Goal: Information Seeking & Learning: Learn about a topic

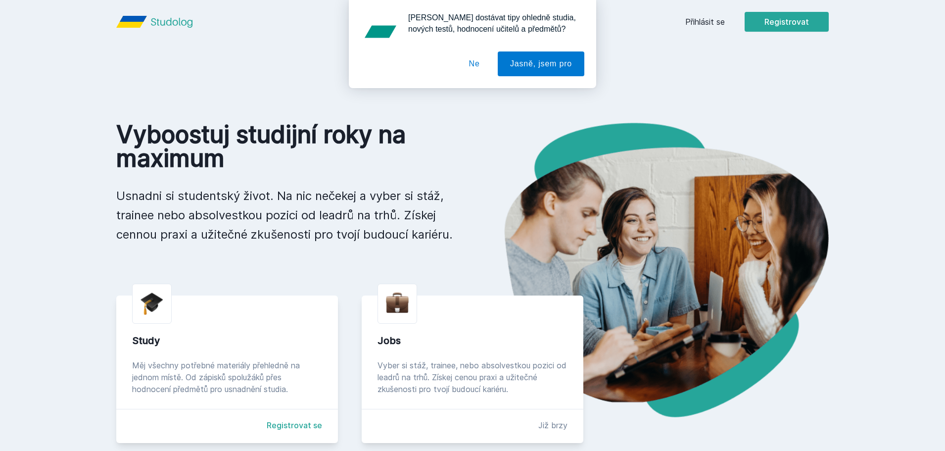
click at [712, 20] on div "[PERSON_NAME] dostávat tipy ohledně studia, nových testů, hodnocení učitelů a p…" at bounding box center [472, 44] width 945 height 88
click at [705, 23] on div "[PERSON_NAME] dostávat tipy ohledně studia, nových testů, hodnocení učitelů a p…" at bounding box center [472, 44] width 945 height 88
click at [478, 65] on button "Ne" at bounding box center [474, 63] width 36 height 25
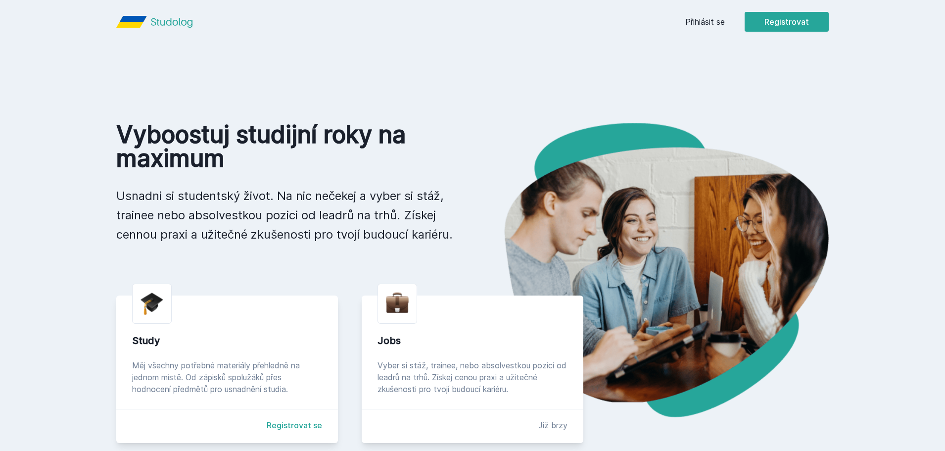
click at [690, 24] on link "Přihlásit se" at bounding box center [705, 22] width 40 height 12
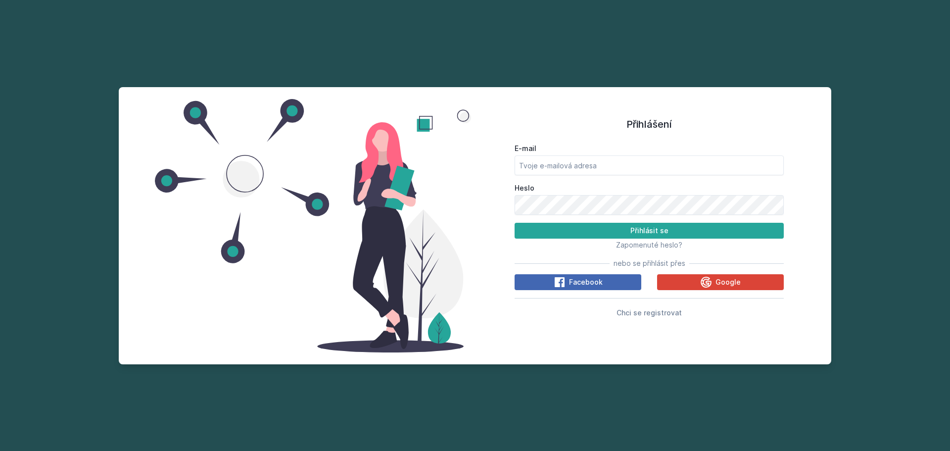
click at [587, 151] on label "E-mail" at bounding box center [648, 148] width 269 height 10
click at [587, 155] on input "E-mail" at bounding box center [648, 165] width 269 height 20
click at [587, 152] on label "E-mail" at bounding box center [648, 148] width 269 height 10
click at [587, 155] on input "E-mail" at bounding box center [648, 165] width 269 height 20
click at [639, 176] on form "E-mail Heslo Přihlásit se" at bounding box center [648, 190] width 269 height 95
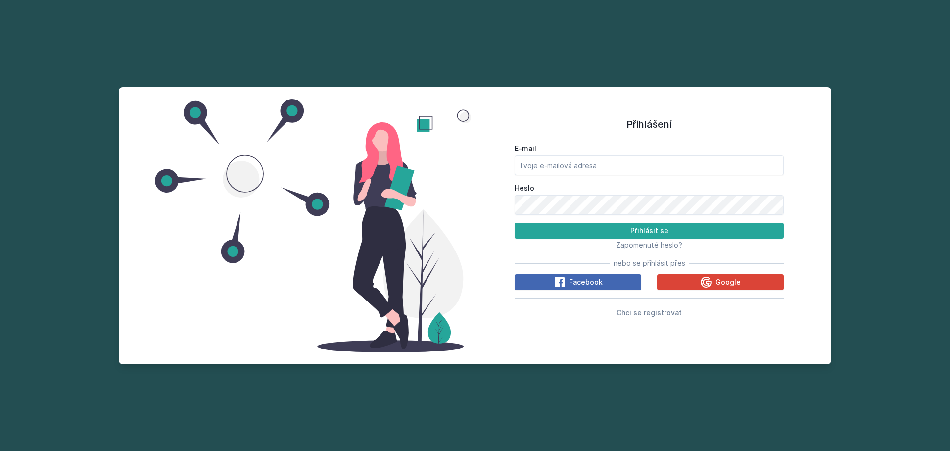
click at [638, 175] on form "E-mail Heslo Přihlásit se" at bounding box center [648, 190] width 269 height 95
click at [639, 166] on input "E-mail" at bounding box center [648, 165] width 269 height 20
click at [514, 223] on button "Přihlásit se" at bounding box center [648, 231] width 269 height 16
type input "[EMAIL_ADDRESS][DOMAIN_NAME]"
click at [514, 223] on button "Přihlásit se" at bounding box center [648, 231] width 269 height 16
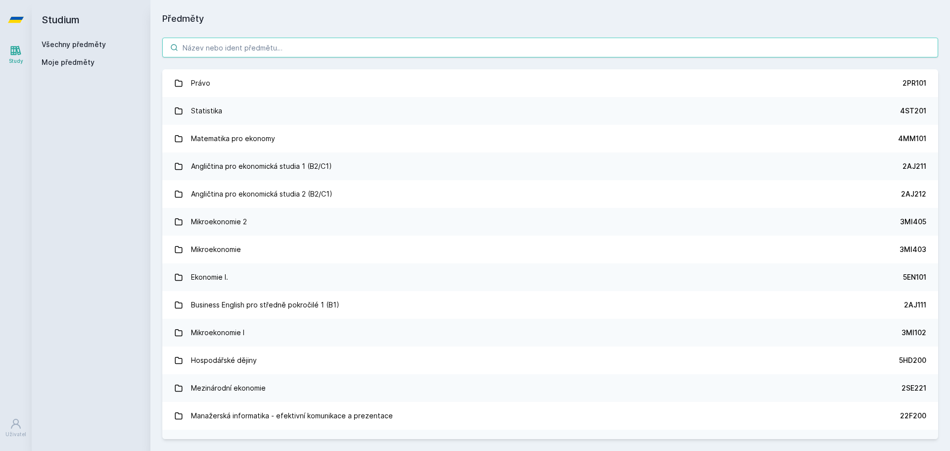
click at [256, 49] on input "search" at bounding box center [550, 48] width 776 height 20
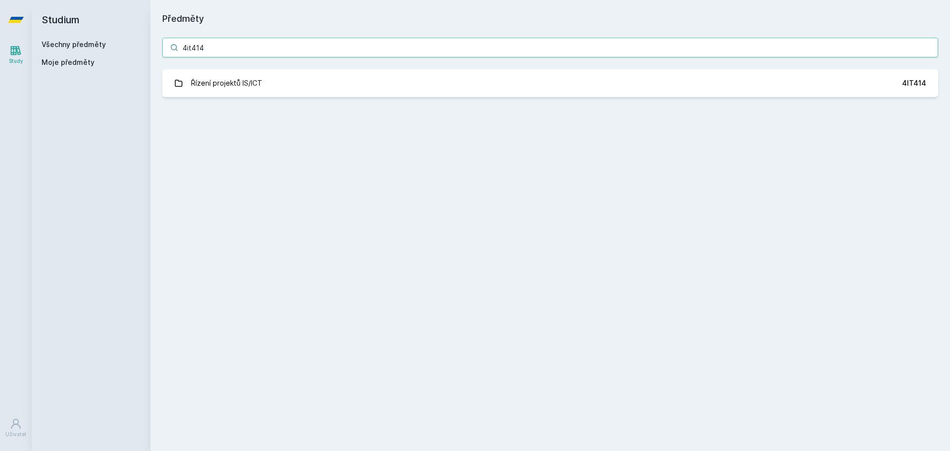
type input "4it414"
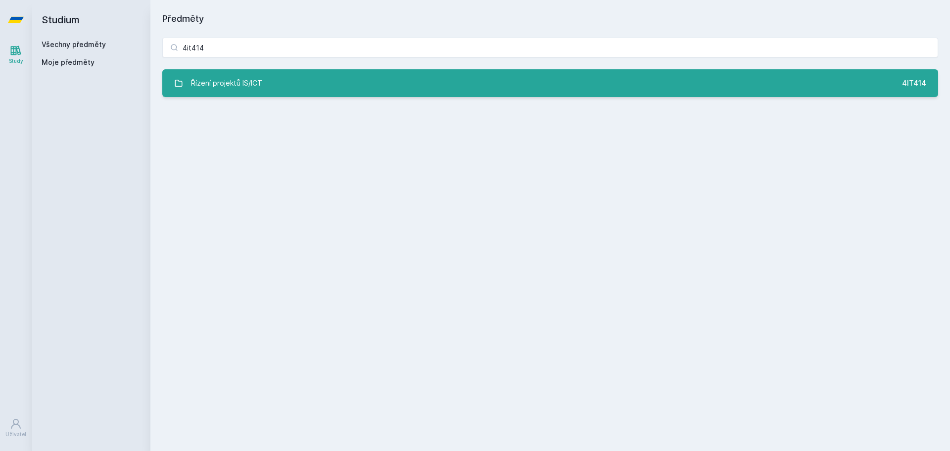
click at [351, 74] on link "Řízení projektů IS/ICT 4IT414" at bounding box center [550, 83] width 776 height 28
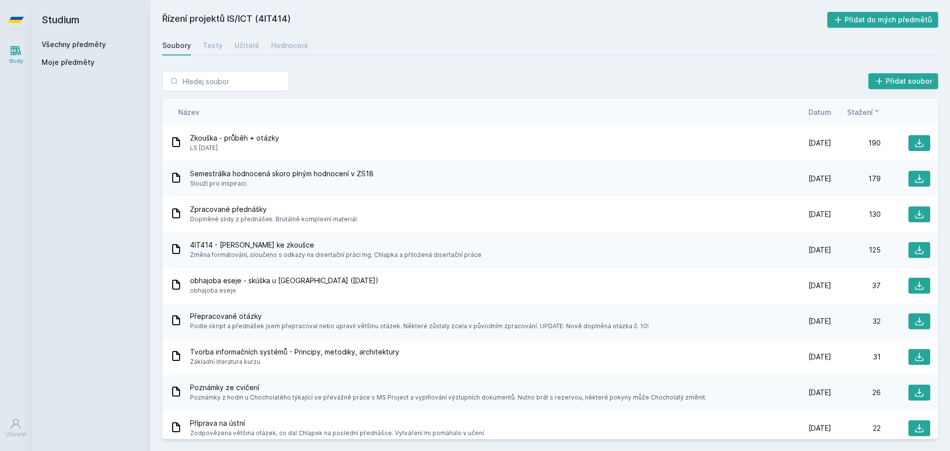
click at [228, 47] on div "Soubory Testy Učitelé Hodnocení" at bounding box center [550, 46] width 776 height 20
click at [239, 45] on div "Učitelé" at bounding box center [246, 46] width 25 height 10
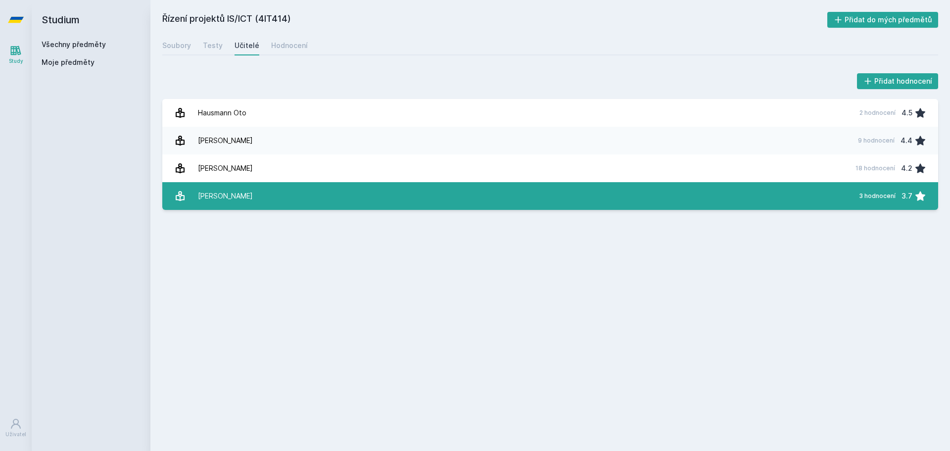
click at [261, 201] on link "[PERSON_NAME][DATE] hodnocení 3.7" at bounding box center [550, 196] width 776 height 28
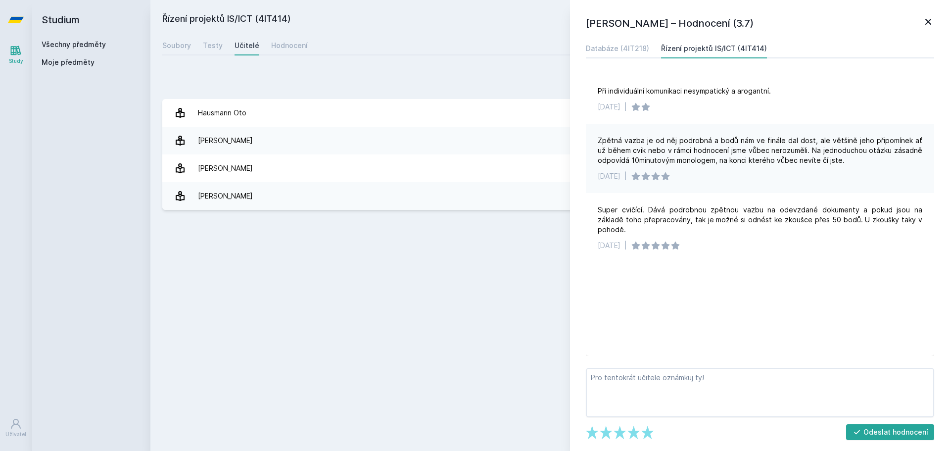
drag, startPoint x: 926, startPoint y: 27, endPoint x: 863, endPoint y: 1, distance: 68.1
click at [926, 26] on icon at bounding box center [928, 22] width 12 height 12
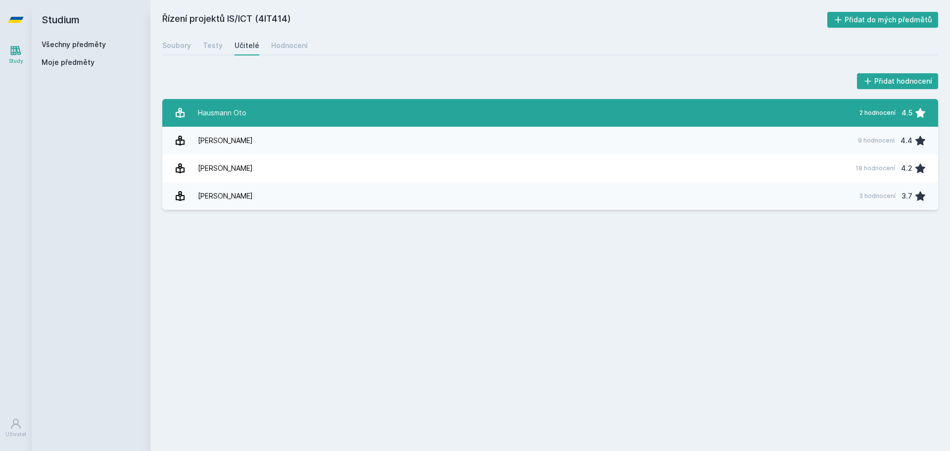
click at [272, 111] on link "[PERSON_NAME] 2 hodnocení 4.5" at bounding box center [550, 113] width 776 height 28
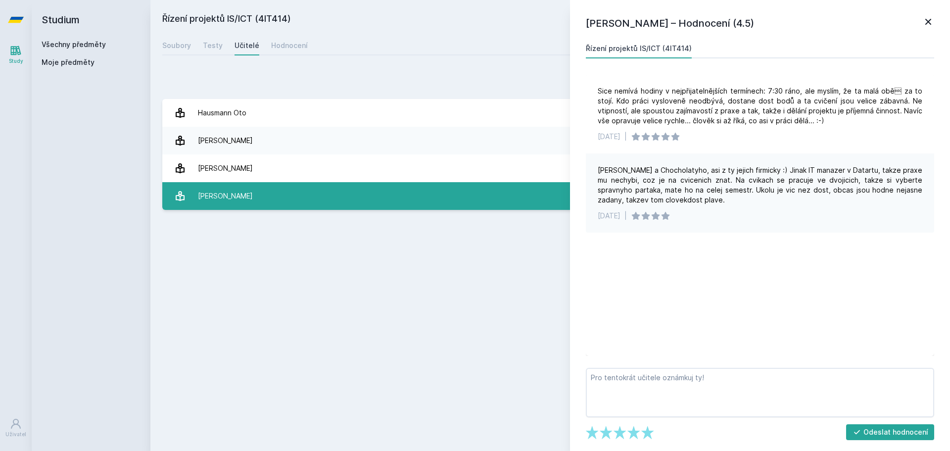
click at [349, 196] on link "[PERSON_NAME][DATE] hodnocení 3.7" at bounding box center [550, 196] width 776 height 28
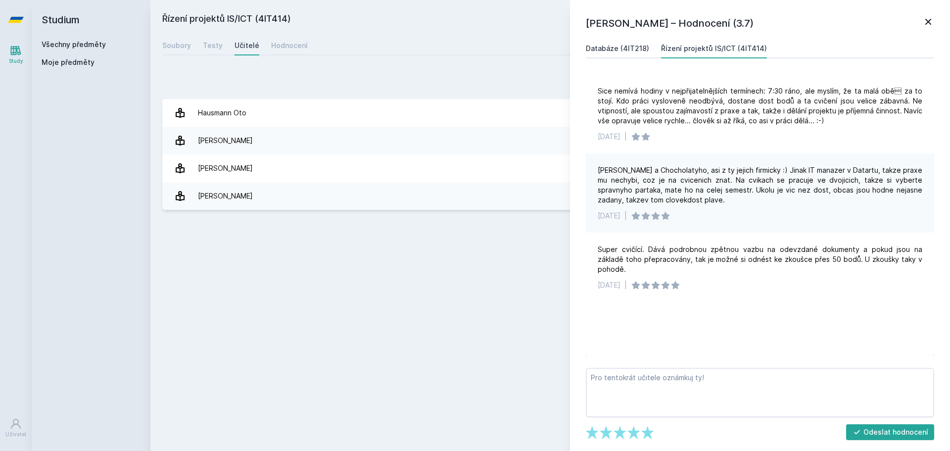
click at [620, 46] on div "Databáze (4IT218)" at bounding box center [617, 49] width 63 height 10
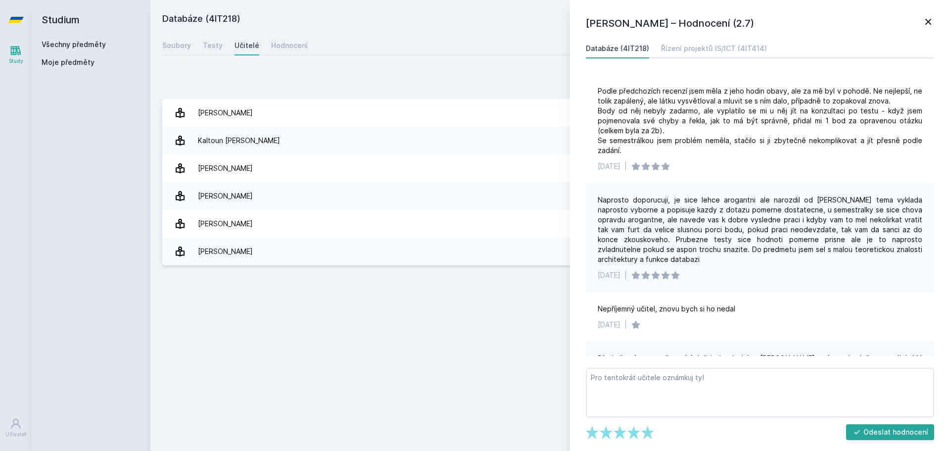
click at [925, 25] on icon at bounding box center [928, 22] width 12 height 12
drag, startPoint x: 928, startPoint y: 25, endPoint x: 854, endPoint y: 25, distance: 73.7
click at [928, 25] on icon at bounding box center [928, 22] width 12 height 12
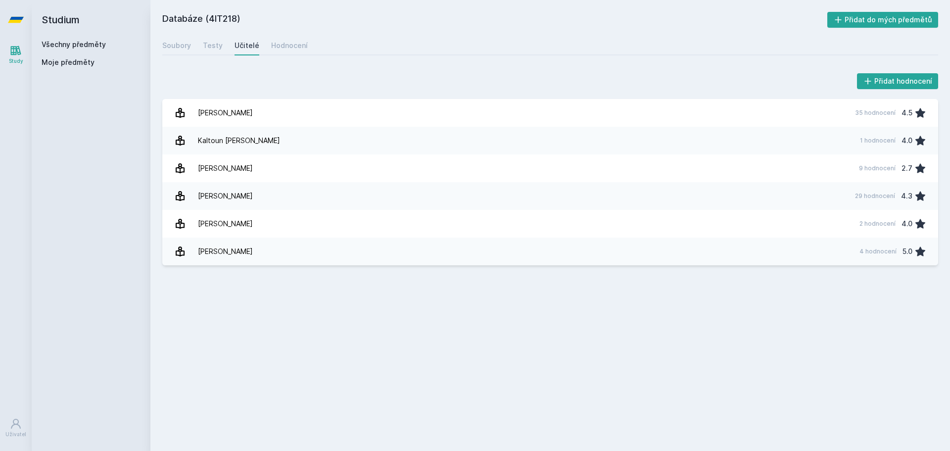
click at [56, 39] on h2 "Studium" at bounding box center [91, 20] width 99 height 40
click at [61, 45] on link "Všechny předměty" at bounding box center [74, 44] width 64 height 8
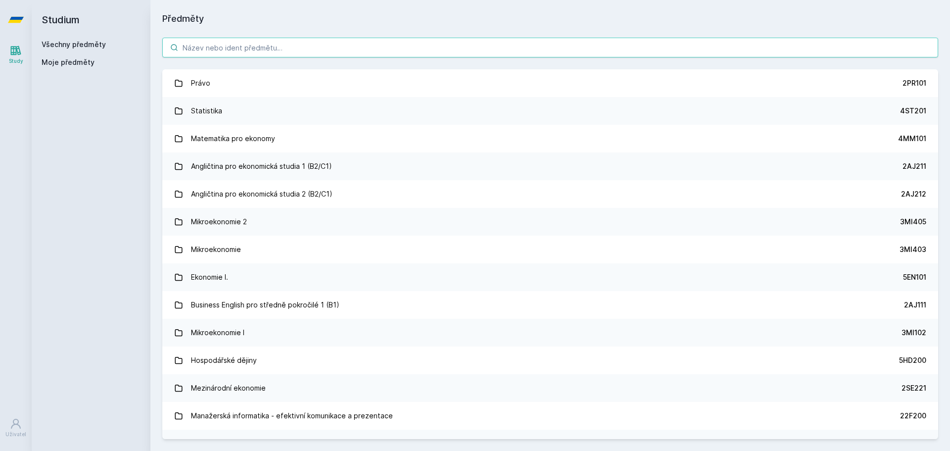
click at [264, 45] on input "search" at bounding box center [550, 48] width 776 height 20
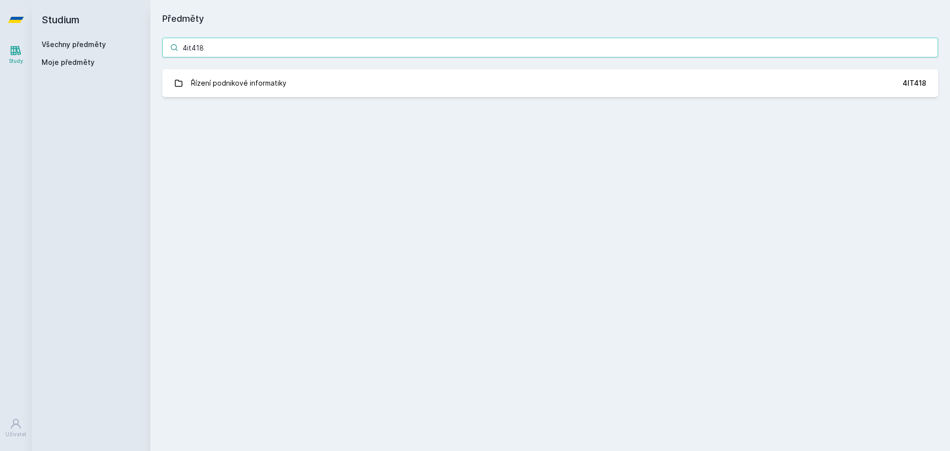
type input "4it418"
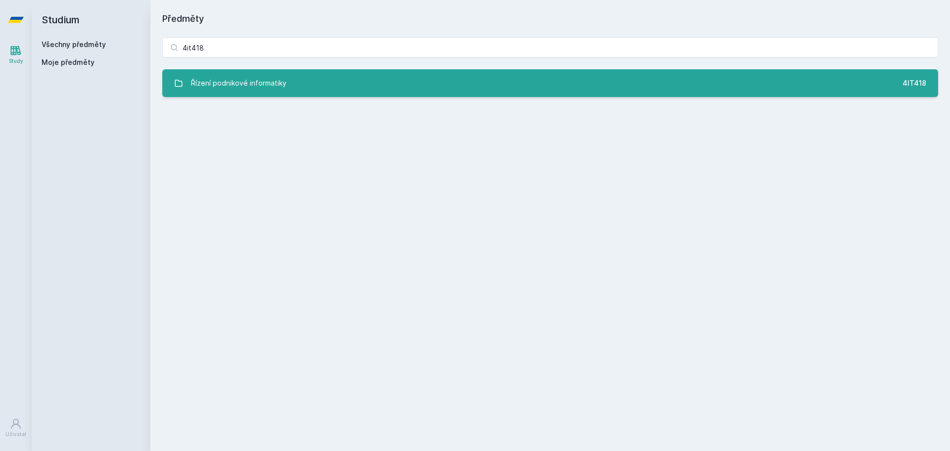
click at [317, 79] on link "Řízení podnikové informatiky 4IT418" at bounding box center [550, 83] width 776 height 28
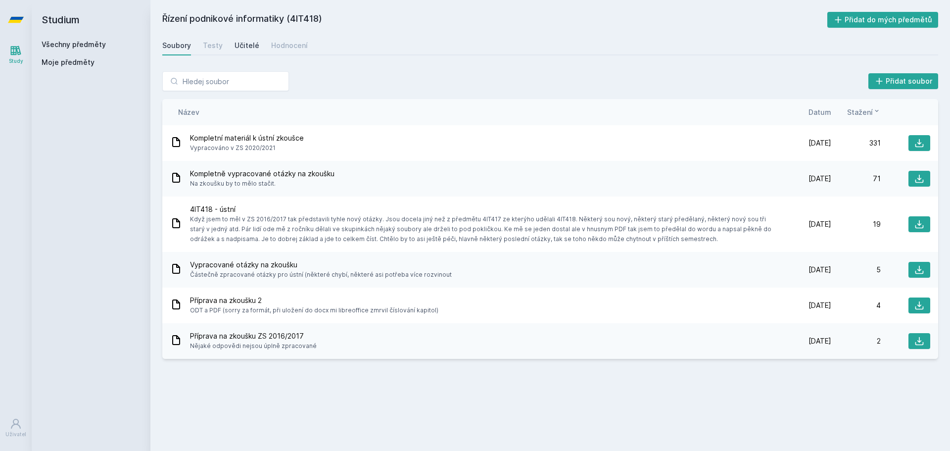
click at [246, 48] on div "Učitelé" at bounding box center [246, 46] width 25 height 10
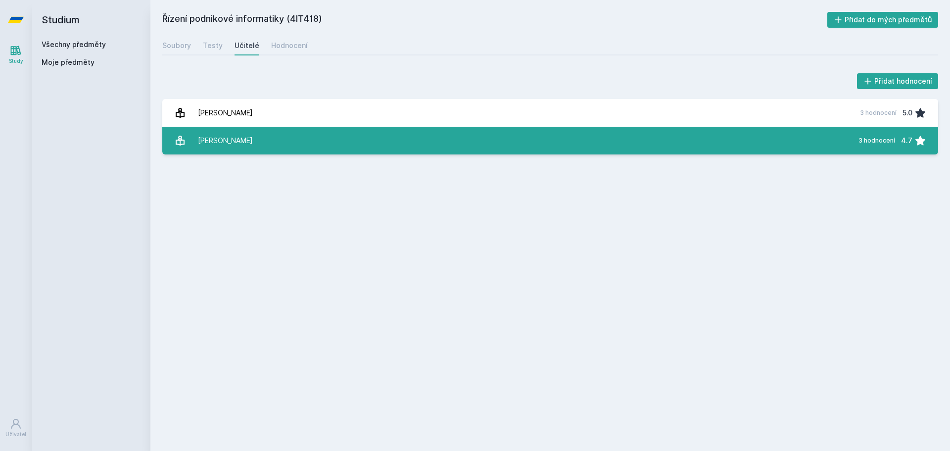
click at [292, 144] on link "[PERSON_NAME] 3 hodnocení 4.7" at bounding box center [550, 141] width 776 height 28
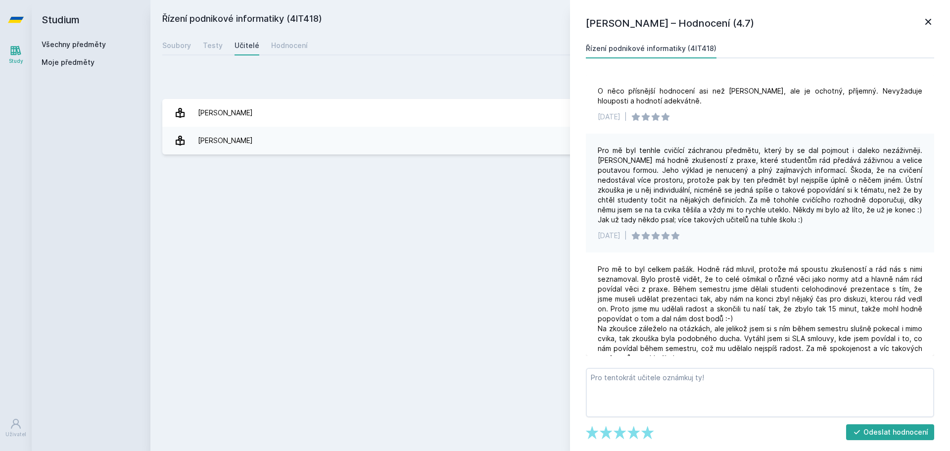
scroll to position [35, 0]
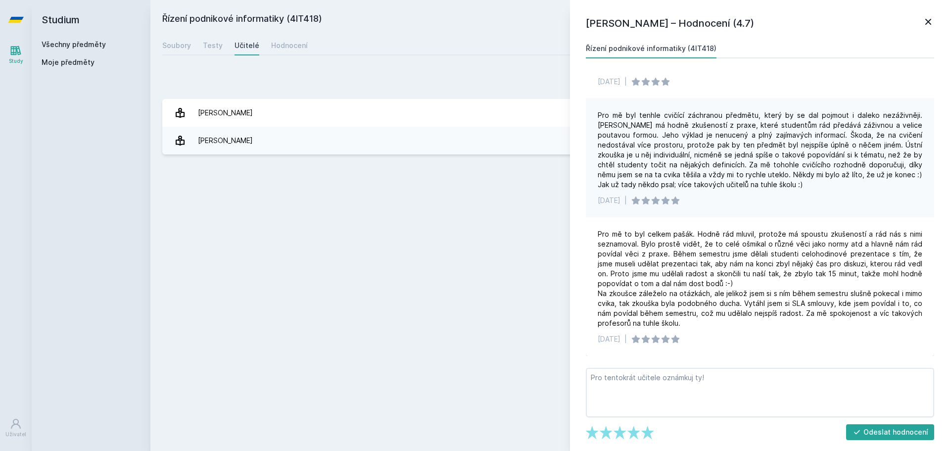
click at [926, 19] on icon at bounding box center [928, 22] width 12 height 12
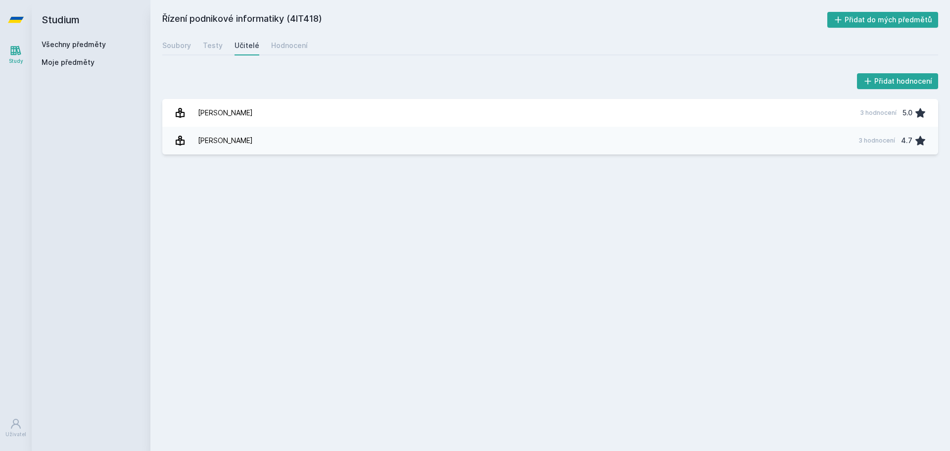
drag, startPoint x: 70, startPoint y: 41, endPoint x: 103, endPoint y: 41, distance: 33.1
click at [70, 41] on link "Všechny předměty" at bounding box center [74, 44] width 64 height 8
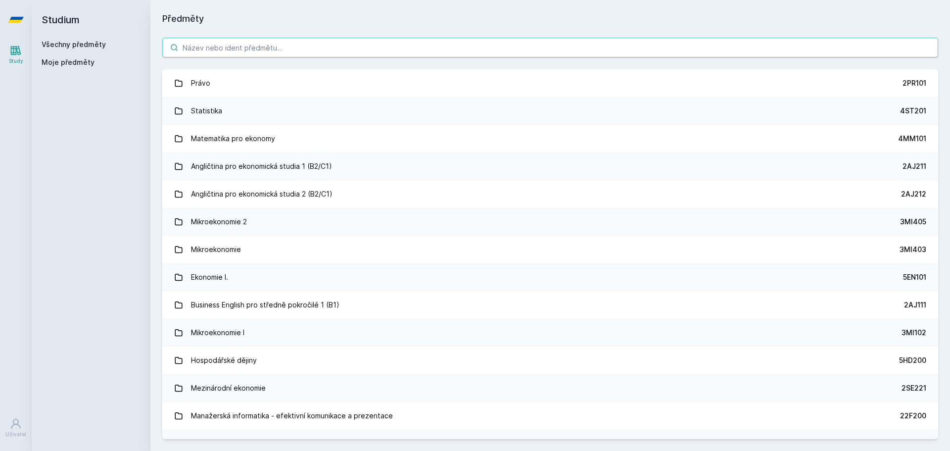
click at [294, 44] on input "search" at bounding box center [550, 48] width 776 height 20
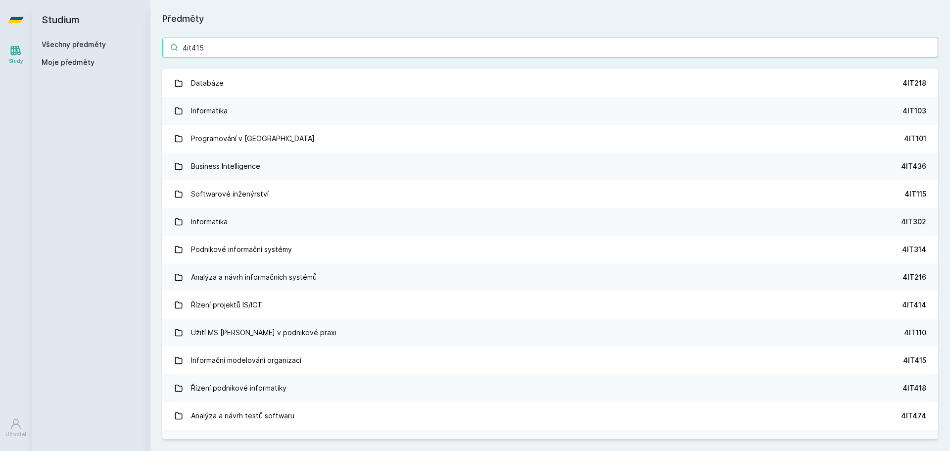
type input "4it415"
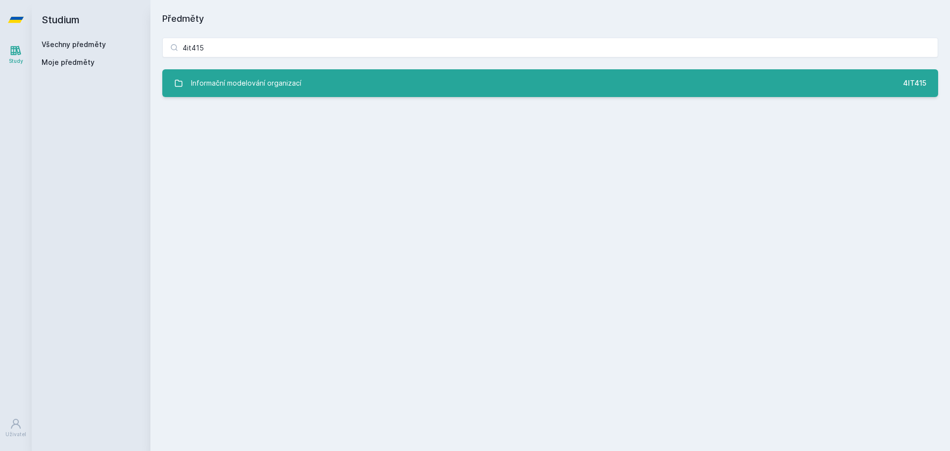
click at [385, 85] on link "Informační modelování organizací 4IT415" at bounding box center [550, 83] width 776 height 28
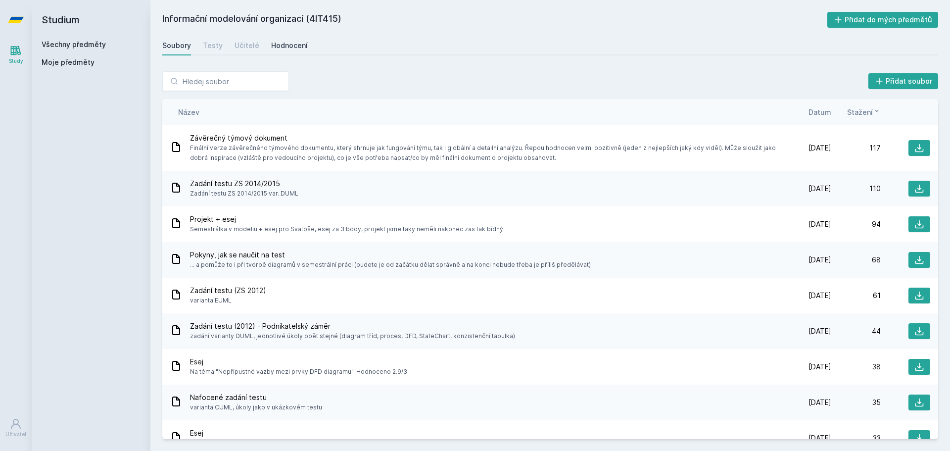
click at [289, 45] on div "Hodnocení" at bounding box center [289, 46] width 37 height 10
click at [249, 49] on div "Učitelé" at bounding box center [246, 46] width 25 height 10
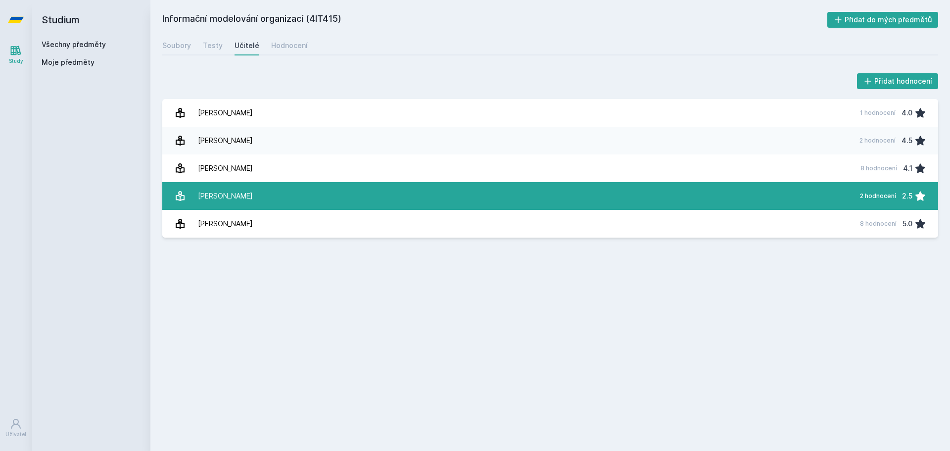
click at [331, 205] on link "[PERSON_NAME] 2 hodnocení 2.5" at bounding box center [550, 196] width 776 height 28
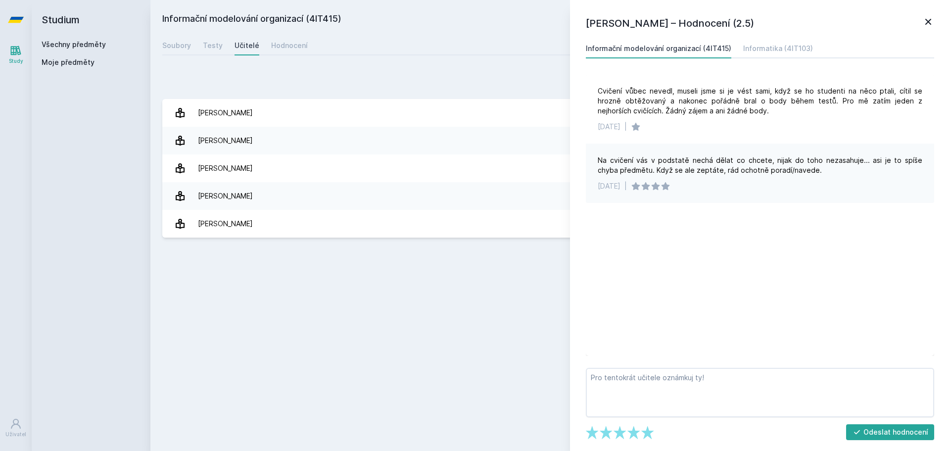
click at [706, 45] on div "Informační modelování organizací (4IT415)" at bounding box center [658, 49] width 145 height 10
click at [762, 51] on div "Informatika (4IT103)" at bounding box center [778, 49] width 70 height 10
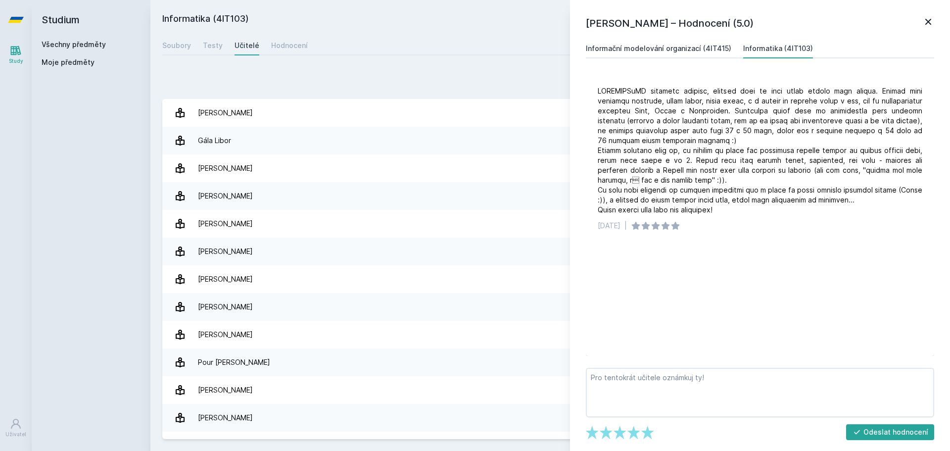
click at [689, 50] on div "Informační modelování organizací (4IT415)" at bounding box center [658, 49] width 145 height 10
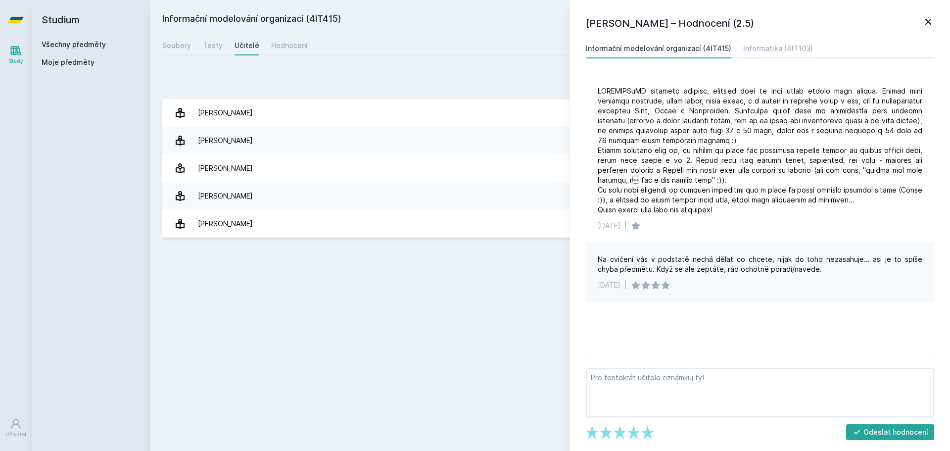
click at [926, 28] on link at bounding box center [928, 23] width 12 height 15
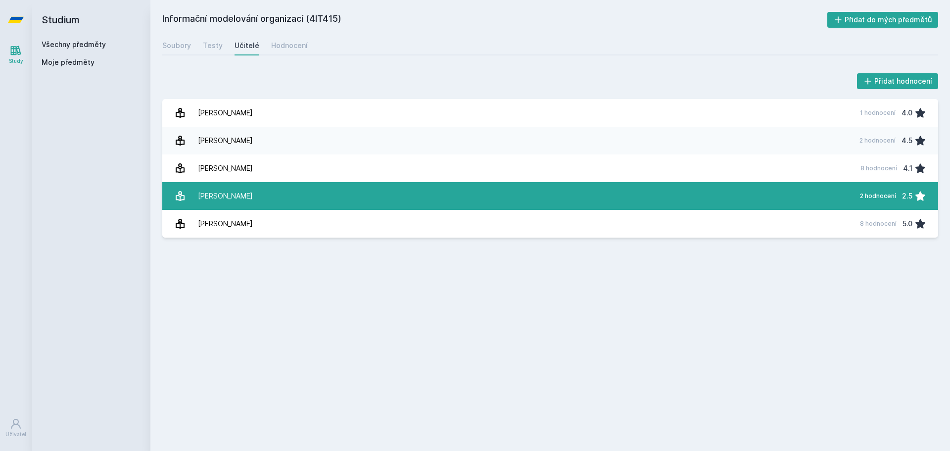
click at [501, 201] on link "[PERSON_NAME] 2 hodnocení 2.5" at bounding box center [550, 196] width 776 height 28
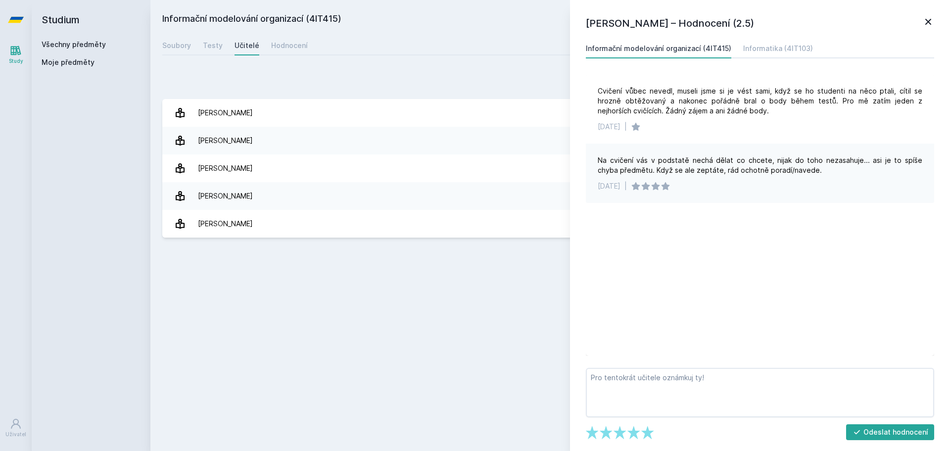
click at [932, 20] on icon at bounding box center [928, 22] width 12 height 12
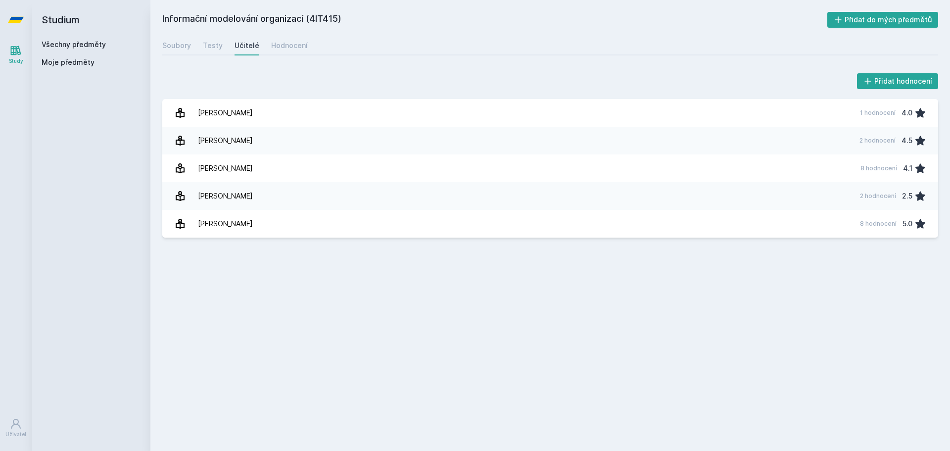
click at [75, 47] on link "Všechny předměty" at bounding box center [74, 44] width 64 height 8
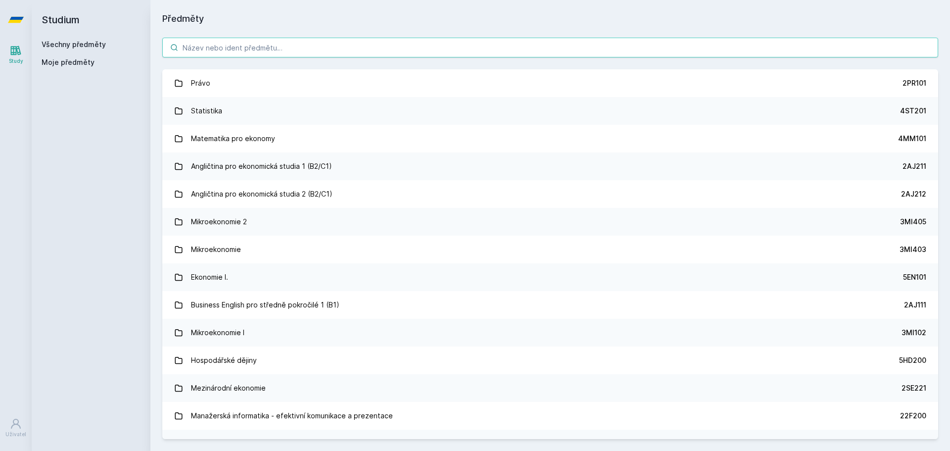
click at [369, 46] on input "search" at bounding box center [550, 48] width 776 height 20
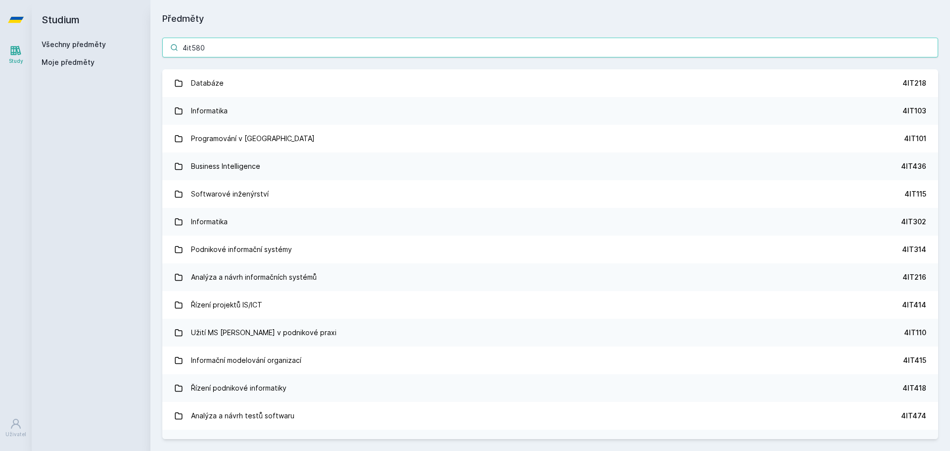
type input "4it580"
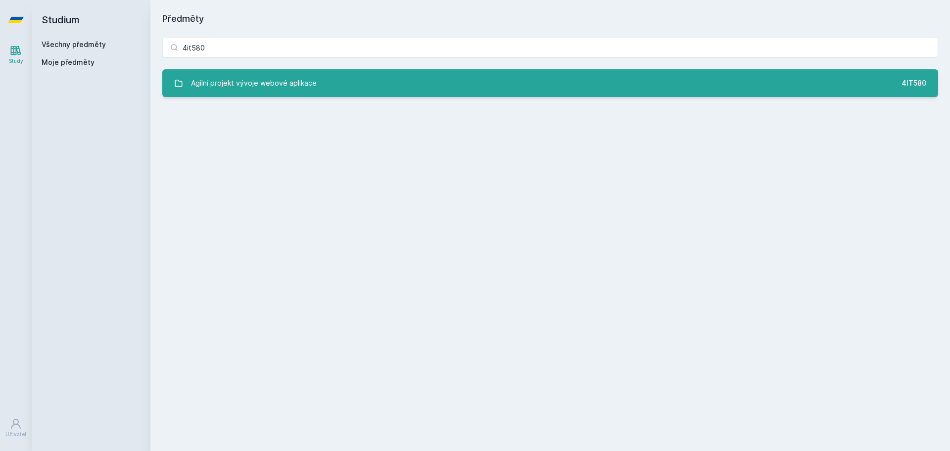
click at [345, 89] on link "Agilní projekt vývoje webové aplikace 4IT580" at bounding box center [550, 83] width 776 height 28
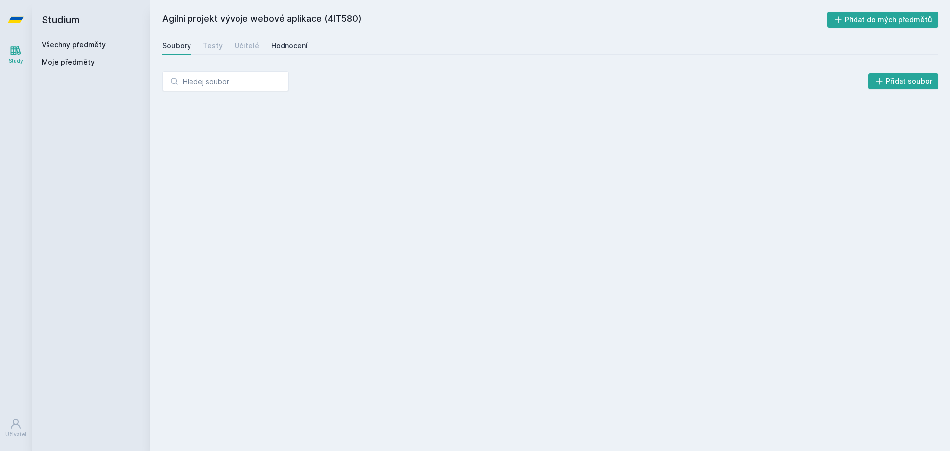
click at [280, 49] on div "Hodnocení" at bounding box center [289, 46] width 37 height 10
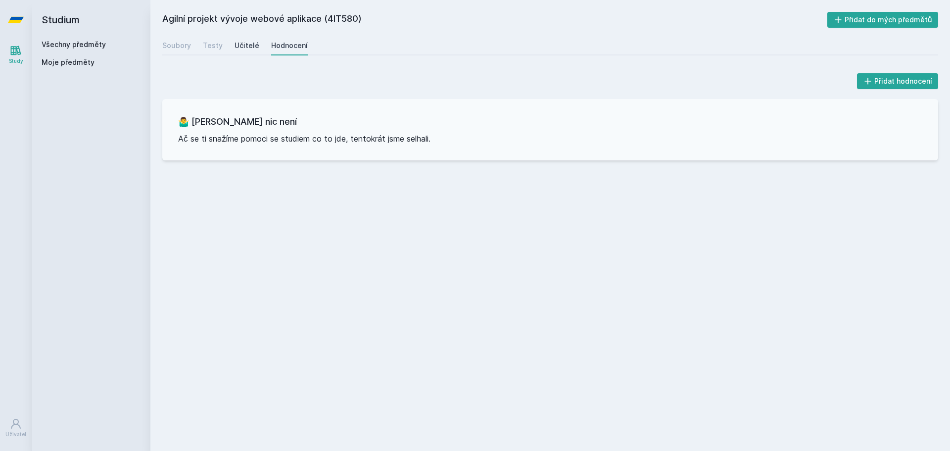
click at [241, 44] on div "Učitelé" at bounding box center [246, 46] width 25 height 10
click at [212, 49] on div "Testy" at bounding box center [213, 46] width 20 height 10
click at [238, 49] on div "Učitelé" at bounding box center [246, 46] width 25 height 10
click at [173, 41] on div "Soubory" at bounding box center [176, 46] width 29 height 10
click at [71, 46] on link "Všechny předměty" at bounding box center [74, 44] width 64 height 8
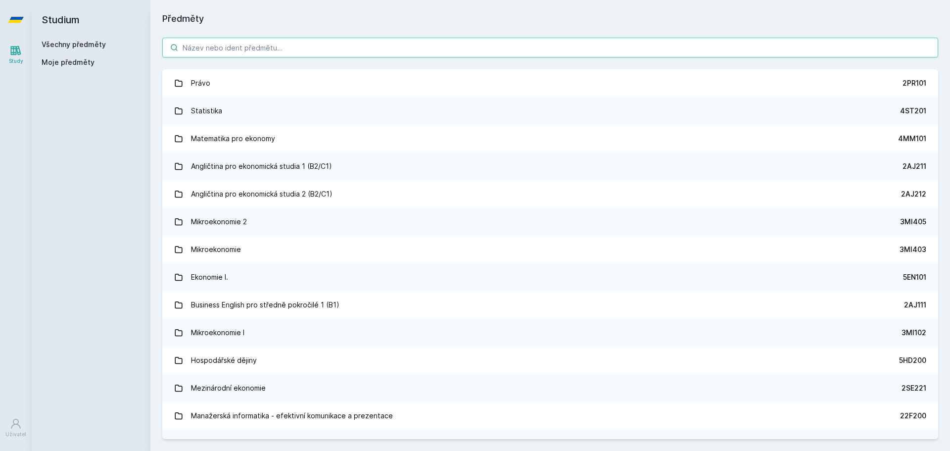
click at [381, 46] on input "search" at bounding box center [550, 48] width 776 height 20
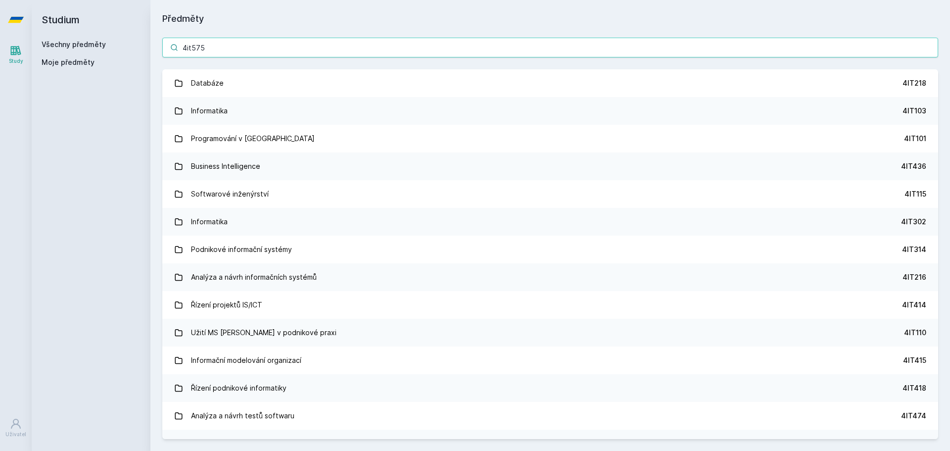
type input "4it575"
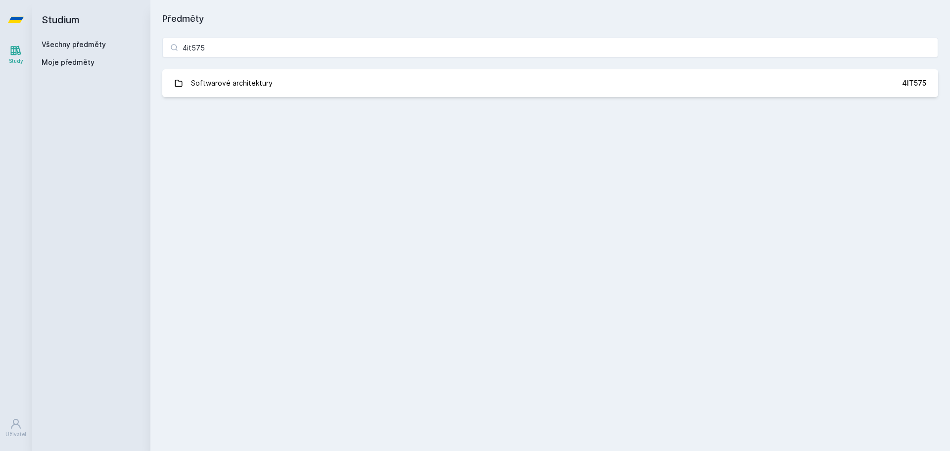
click at [329, 82] on link "Softwarové architektury 4IT575" at bounding box center [550, 83] width 776 height 28
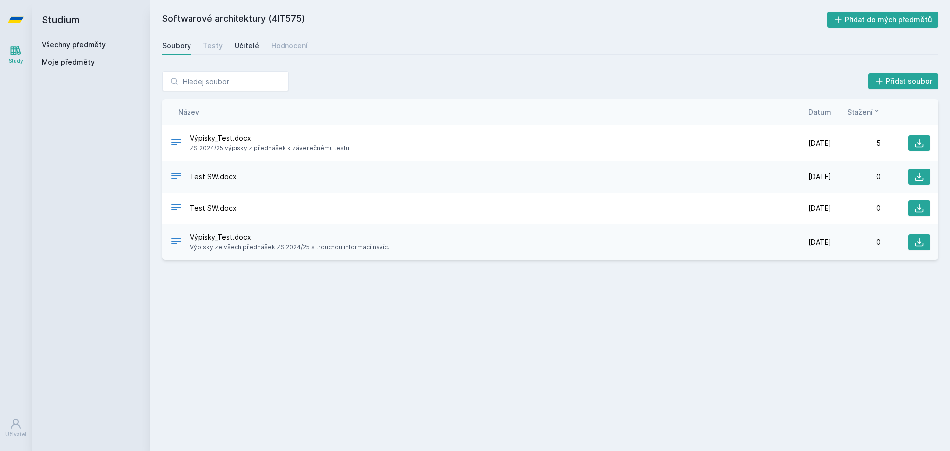
click at [238, 47] on div "Učitelé" at bounding box center [246, 46] width 25 height 10
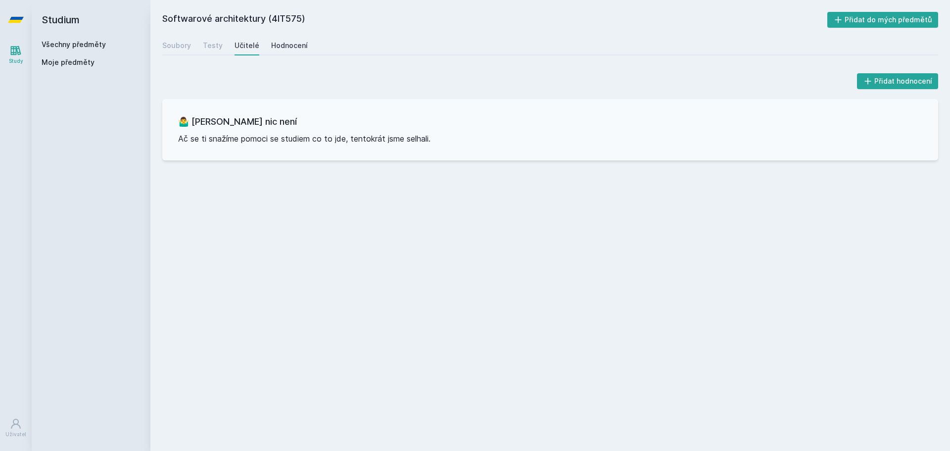
click at [282, 48] on div "Hodnocení" at bounding box center [289, 46] width 37 height 10
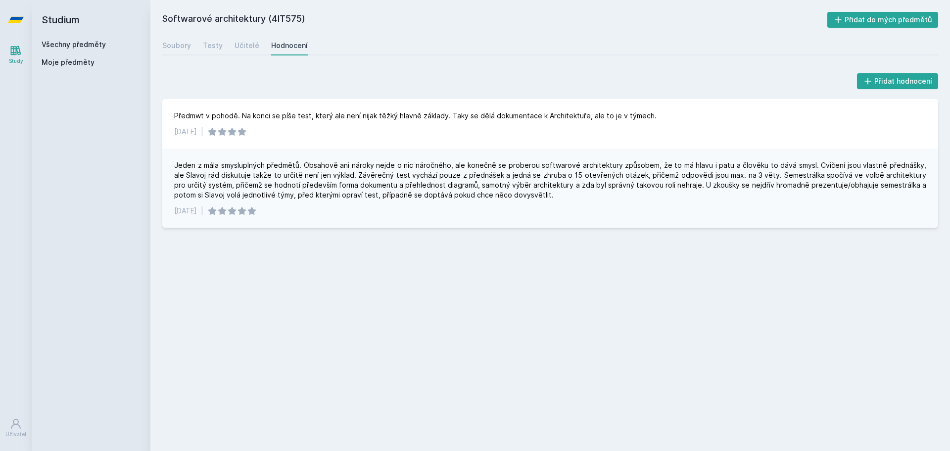
click at [80, 37] on h2 "Studium" at bounding box center [91, 20] width 99 height 40
click at [94, 41] on link "Všechny předměty" at bounding box center [74, 44] width 64 height 8
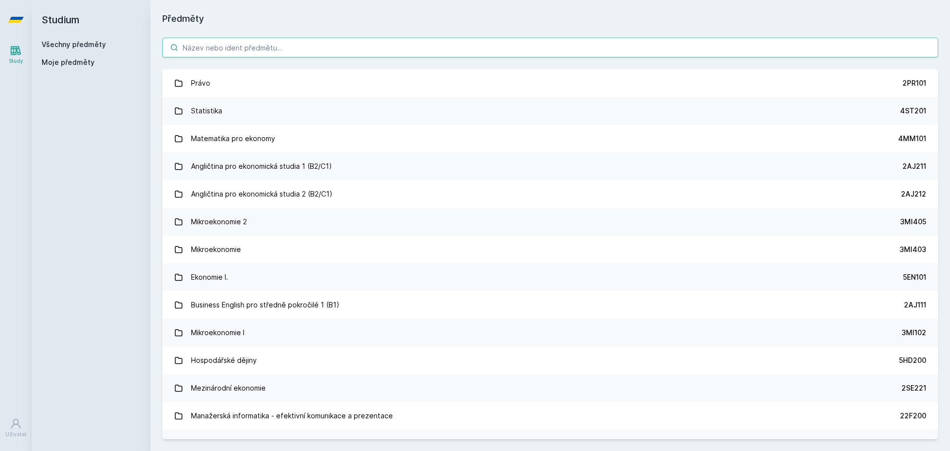
click at [298, 47] on input "search" at bounding box center [550, 48] width 776 height 20
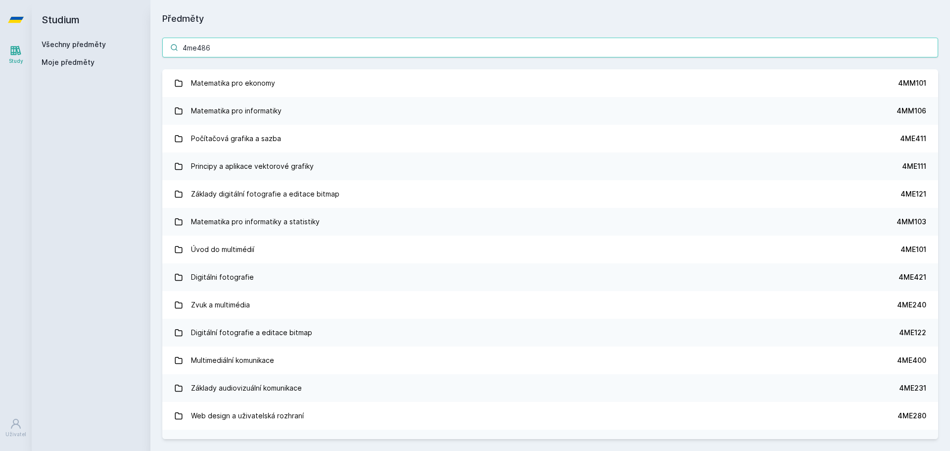
type input "4me486"
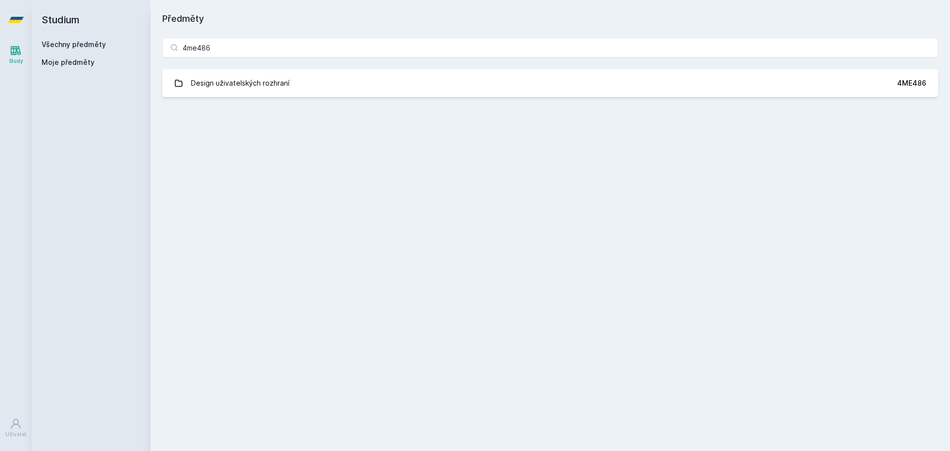
click at [256, 99] on div "4me486 Design uživatelských rozhraní 4ME486 Jejda, něco se pokazilo." at bounding box center [549, 67] width 799 height 83
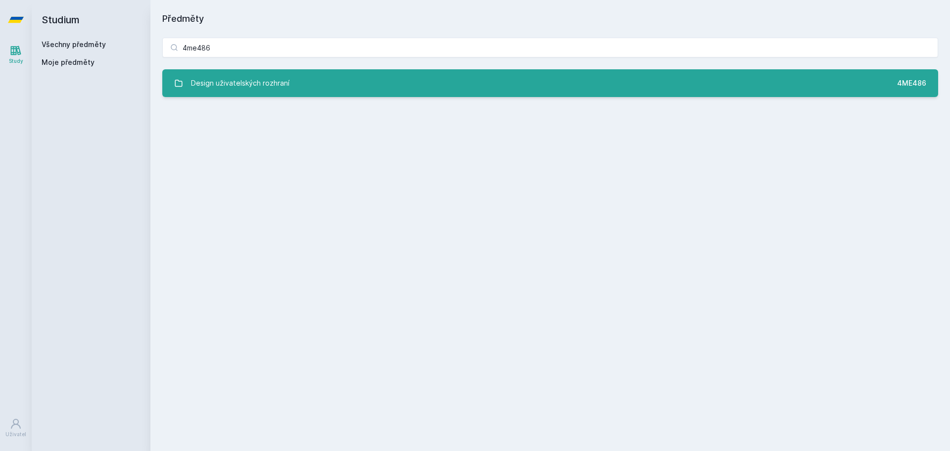
click at [267, 89] on div "Design uživatelských rozhraní" at bounding box center [240, 83] width 98 height 20
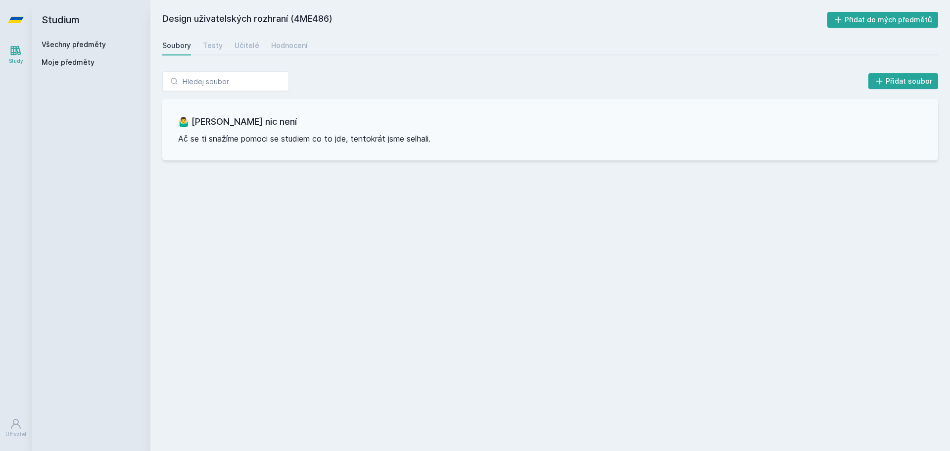
click at [59, 41] on link "Všechny předměty" at bounding box center [74, 44] width 64 height 8
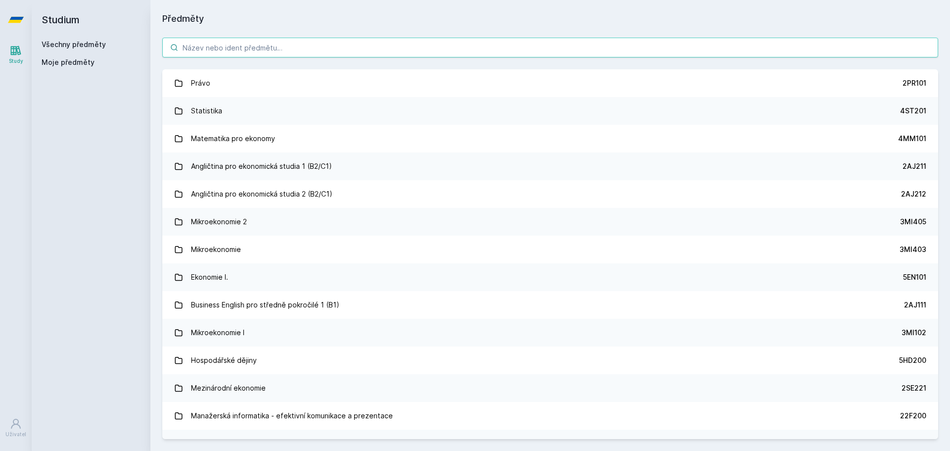
click at [304, 52] on input "search" at bounding box center [550, 48] width 776 height 20
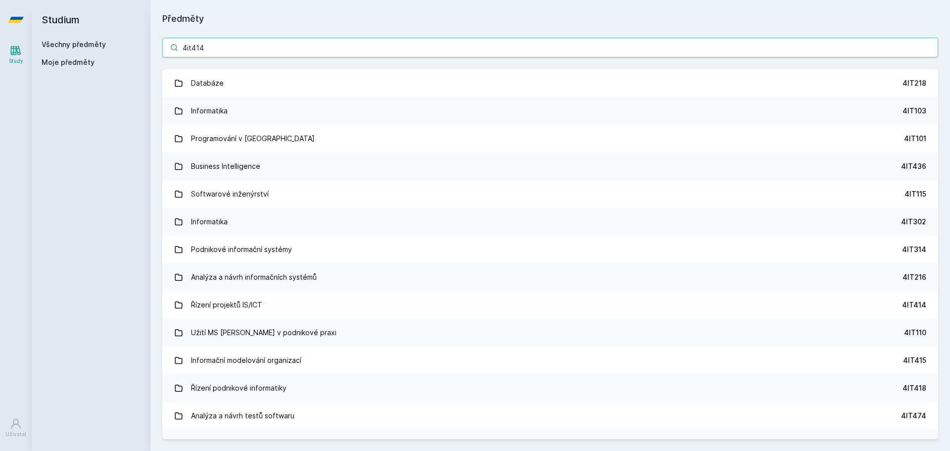
type input "4it414"
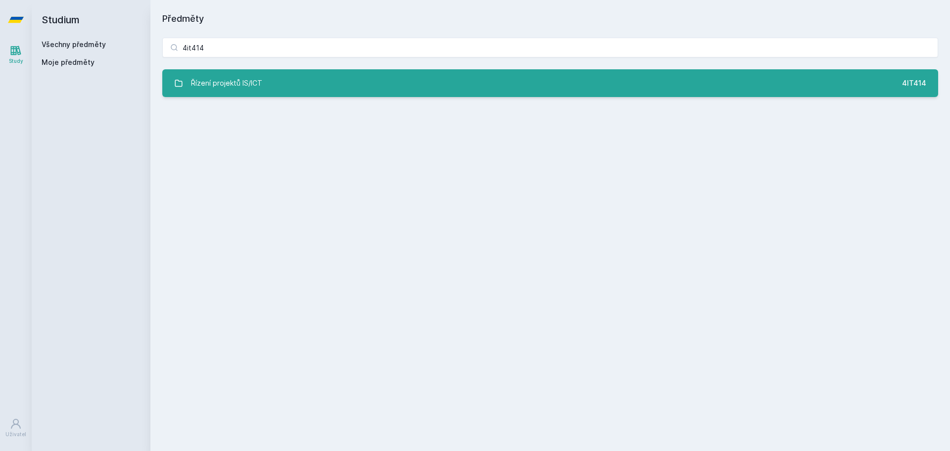
click at [326, 85] on link "Řízení projektů IS/ICT 4IT414" at bounding box center [550, 83] width 776 height 28
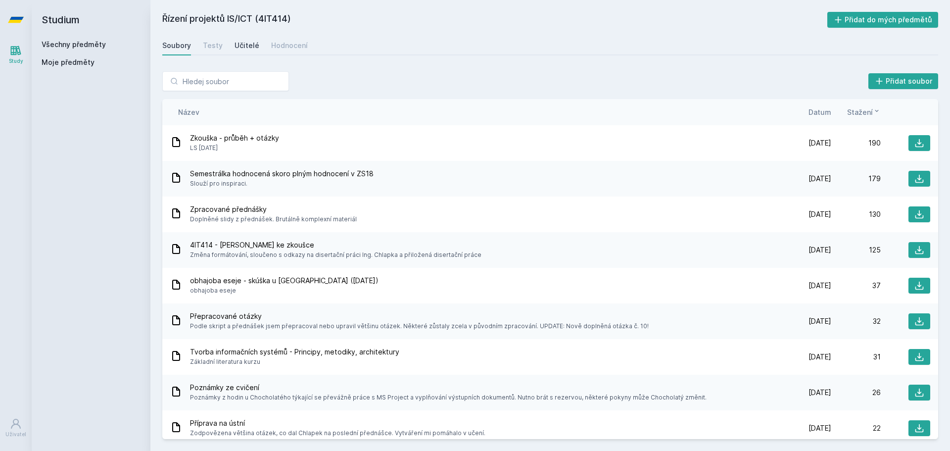
click at [249, 44] on div "Učitelé" at bounding box center [246, 46] width 25 height 10
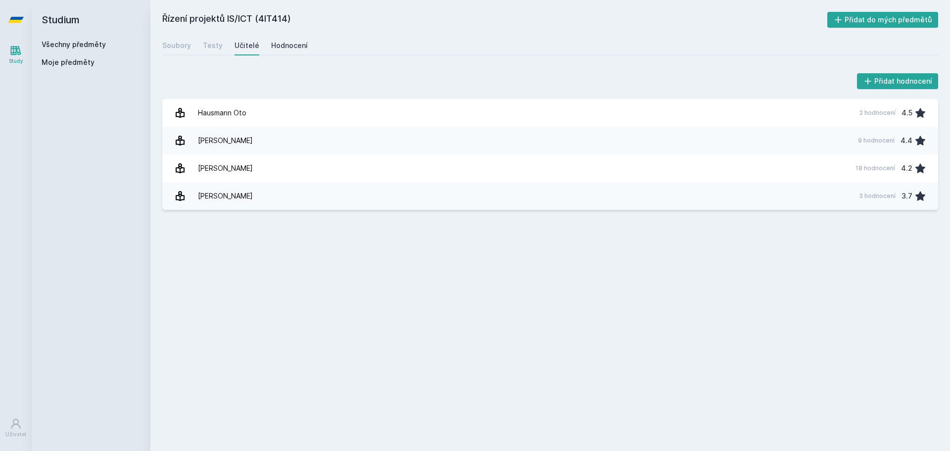
click at [274, 44] on div "Hodnocení" at bounding box center [289, 46] width 37 height 10
